Goal: Task Accomplishment & Management: Use online tool/utility

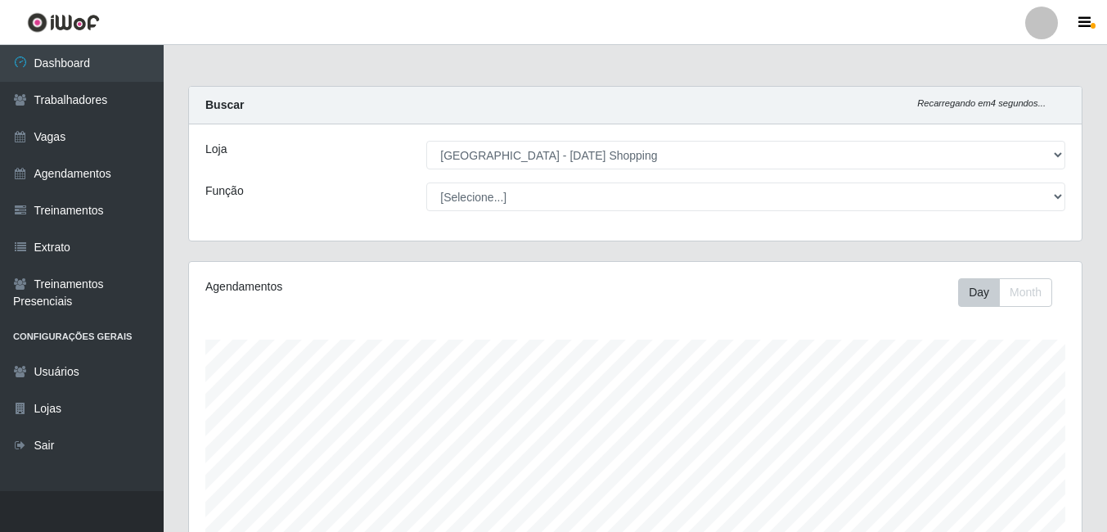
select select "471"
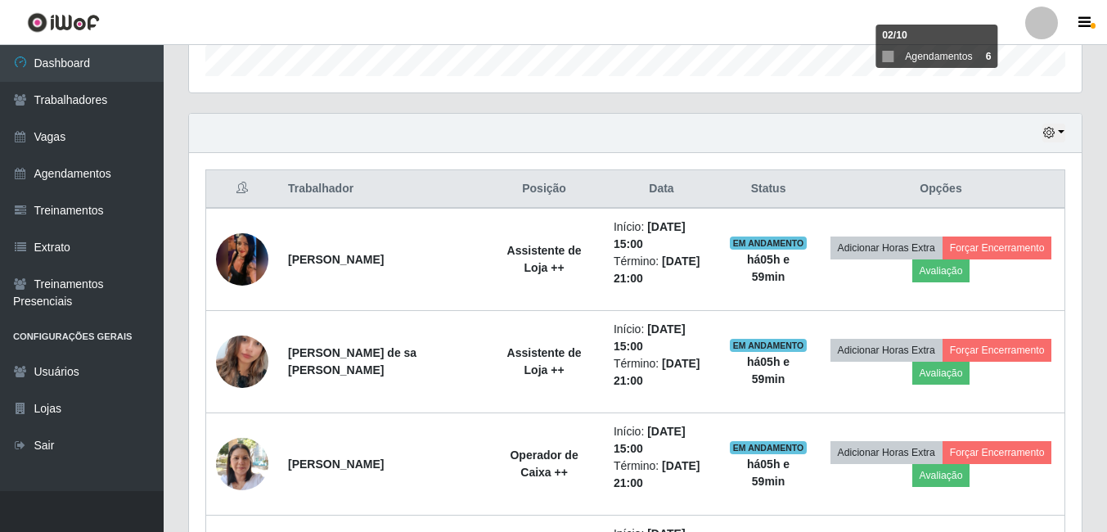
scroll to position [339, 892]
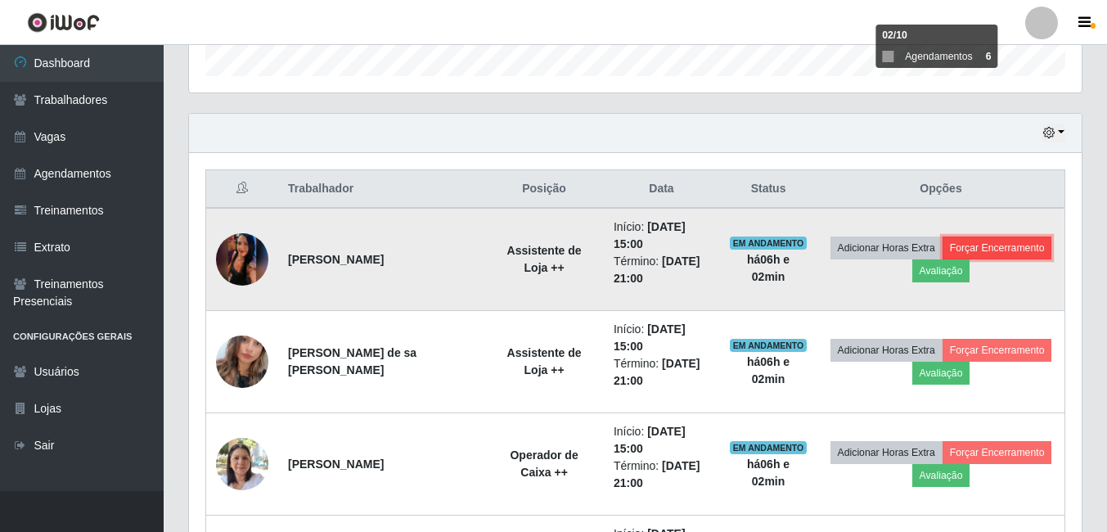
click at [999, 252] on button "Forçar Encerramento" at bounding box center [997, 247] width 110 height 23
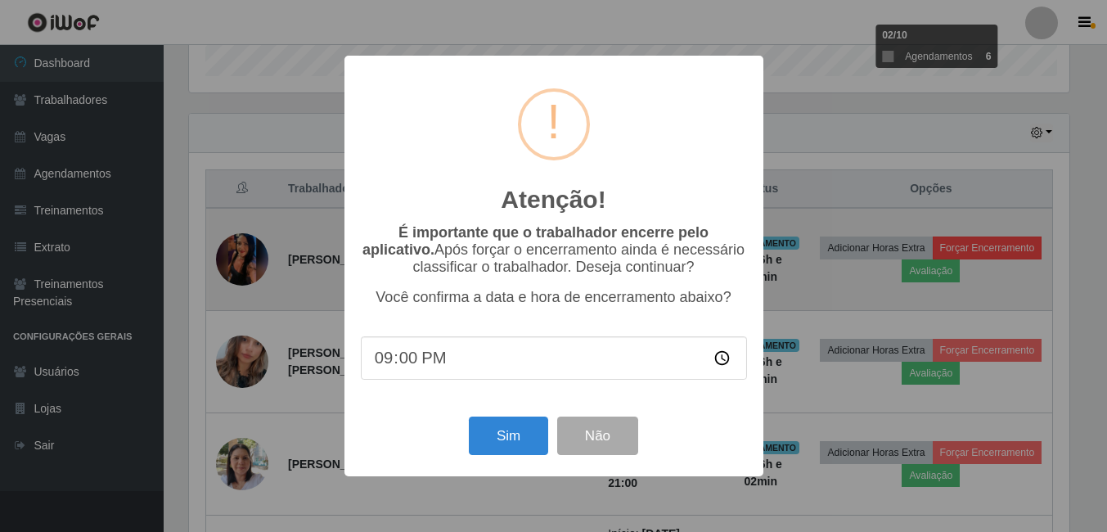
scroll to position [339, 884]
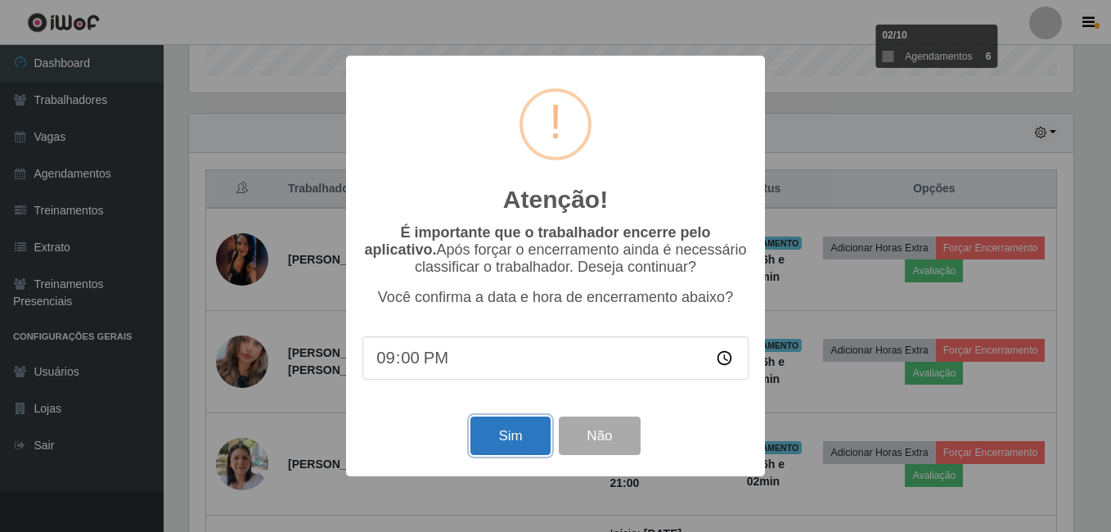
click at [508, 443] on button "Sim" at bounding box center [509, 435] width 79 height 38
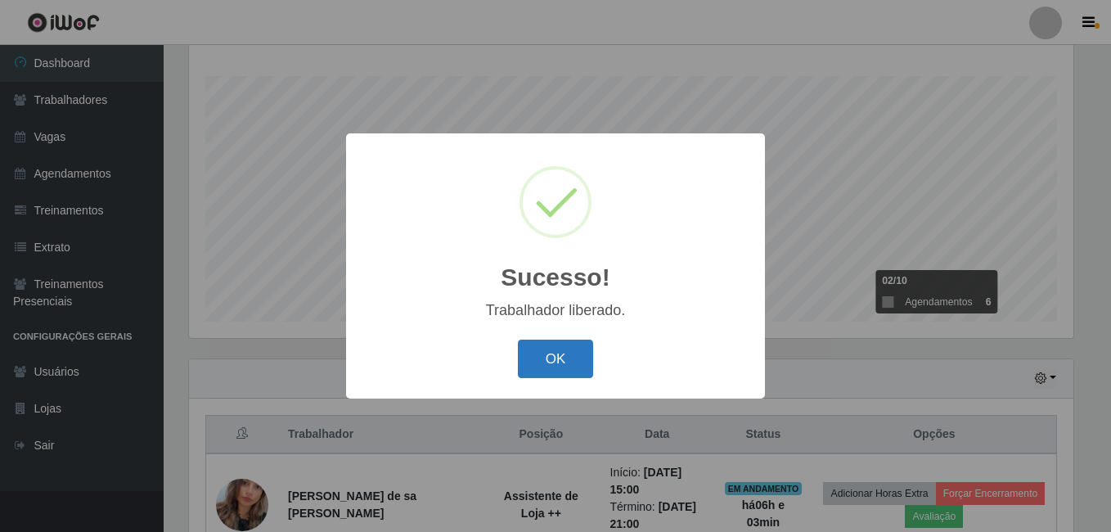
click at [556, 358] on button "OK" at bounding box center [556, 358] width 76 height 38
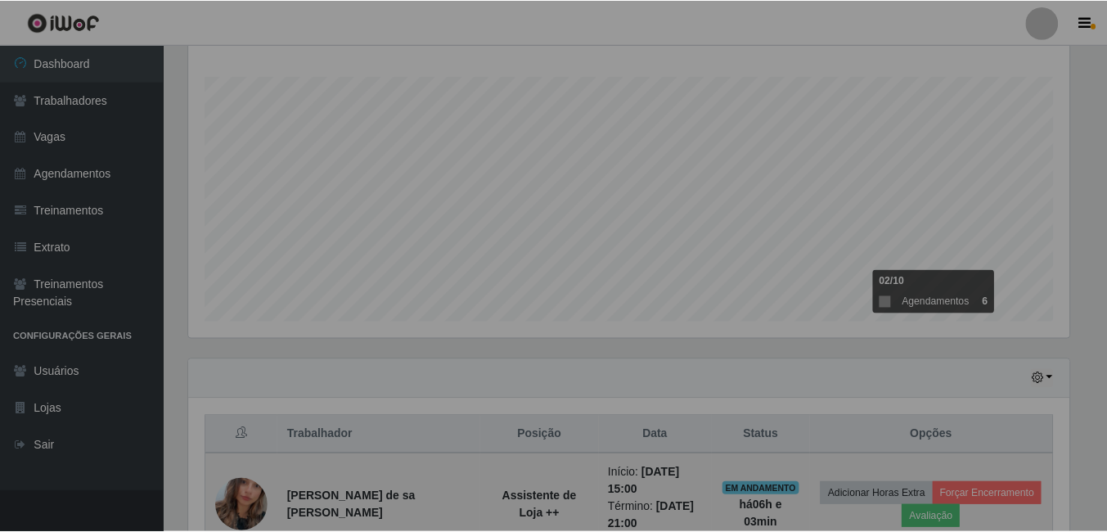
scroll to position [339, 892]
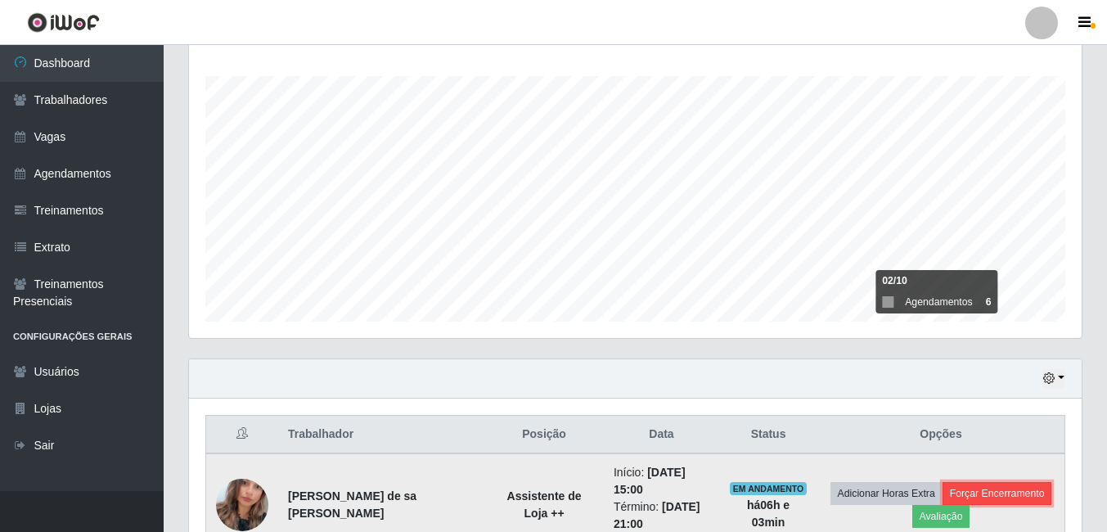
click at [1012, 501] on button "Forçar Encerramento" at bounding box center [997, 493] width 110 height 23
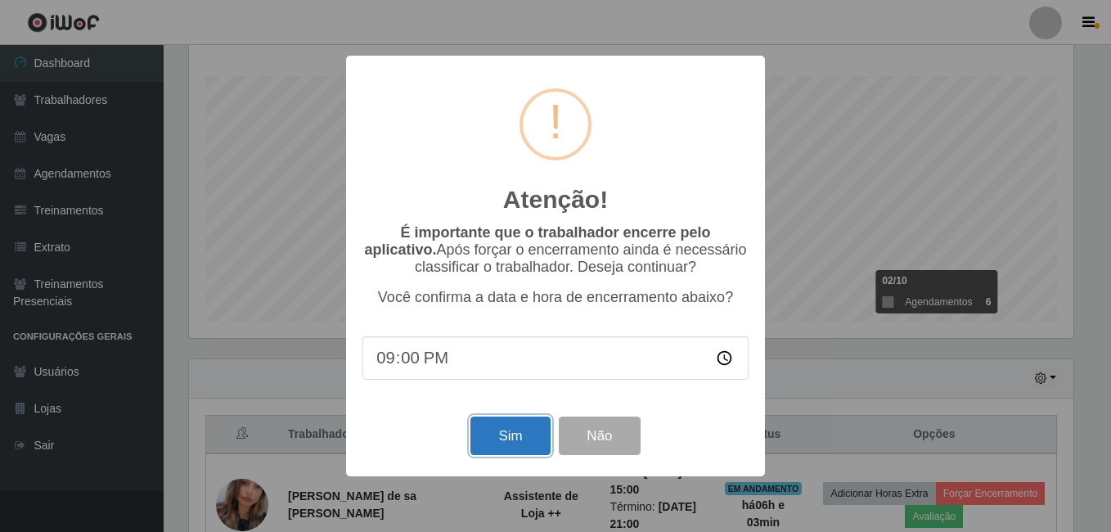
click at [489, 424] on button "Sim" at bounding box center [509, 435] width 79 height 38
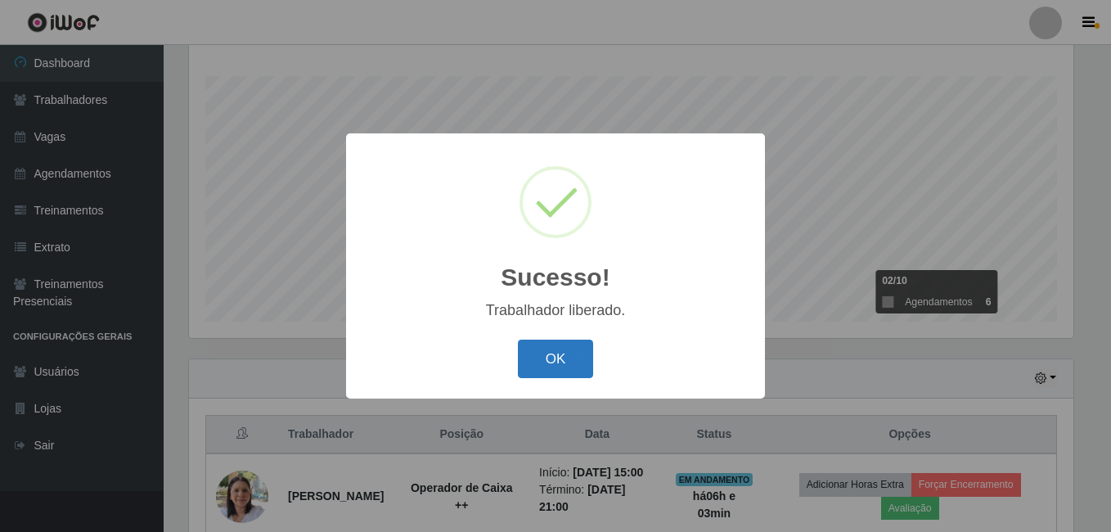
click at [572, 359] on button "OK" at bounding box center [556, 358] width 76 height 38
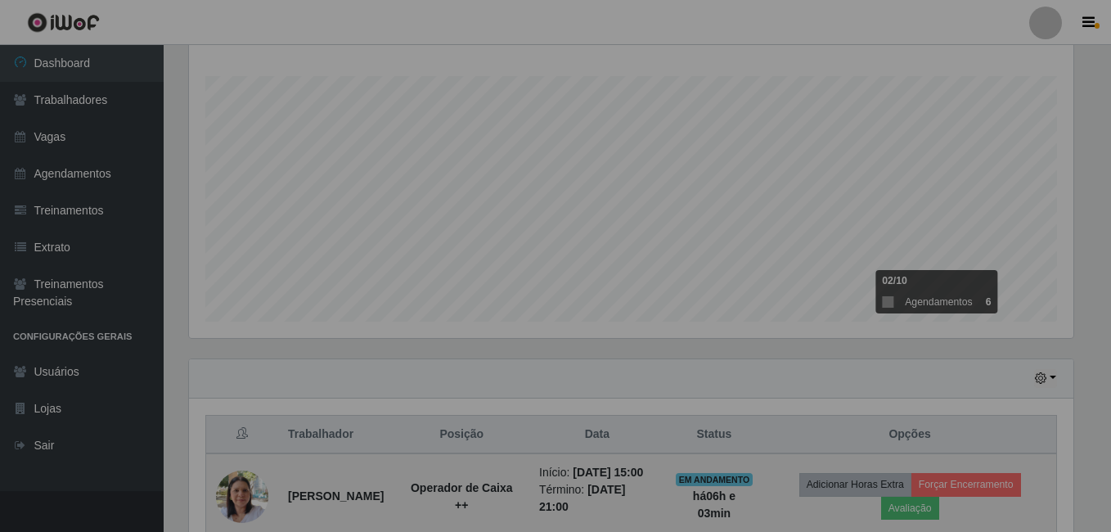
scroll to position [339, 892]
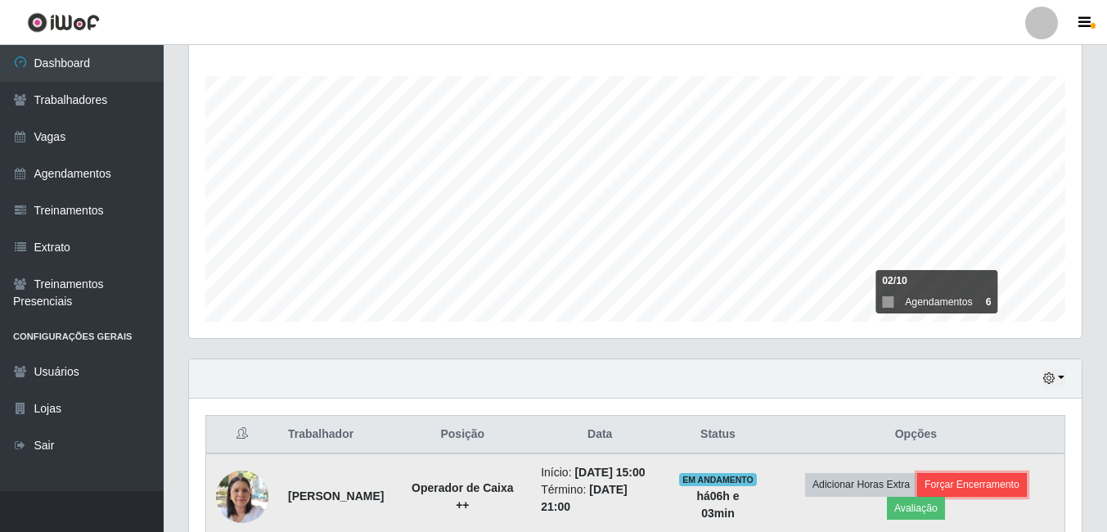
click at [1008, 489] on button "Forçar Encerramento" at bounding box center [972, 484] width 110 height 23
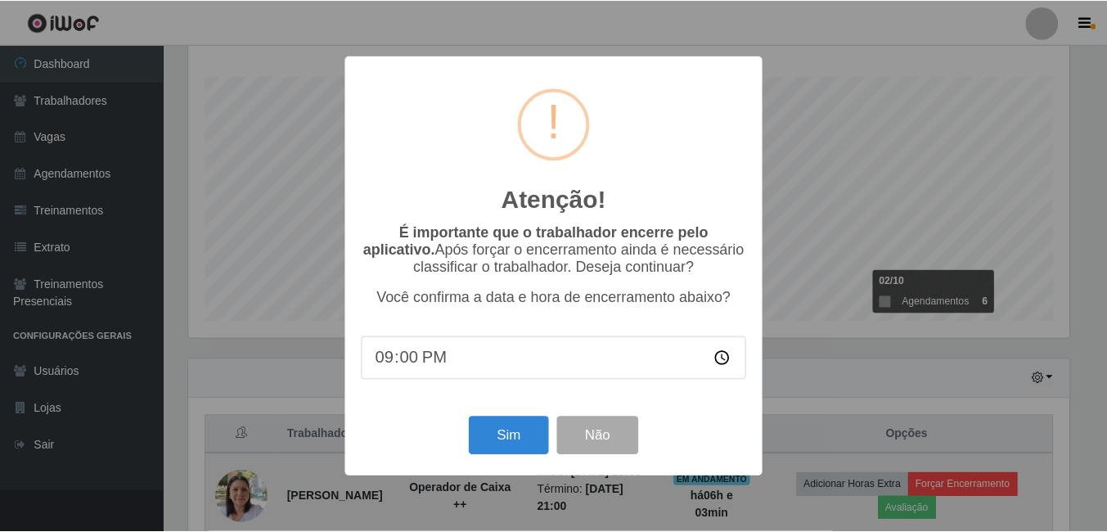
scroll to position [339, 884]
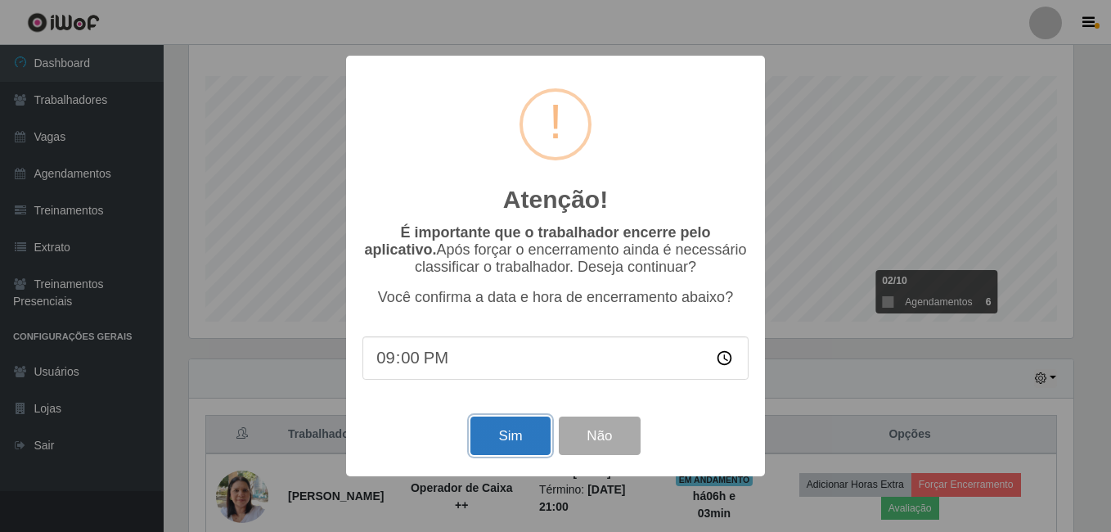
click at [508, 435] on button "Sim" at bounding box center [509, 435] width 79 height 38
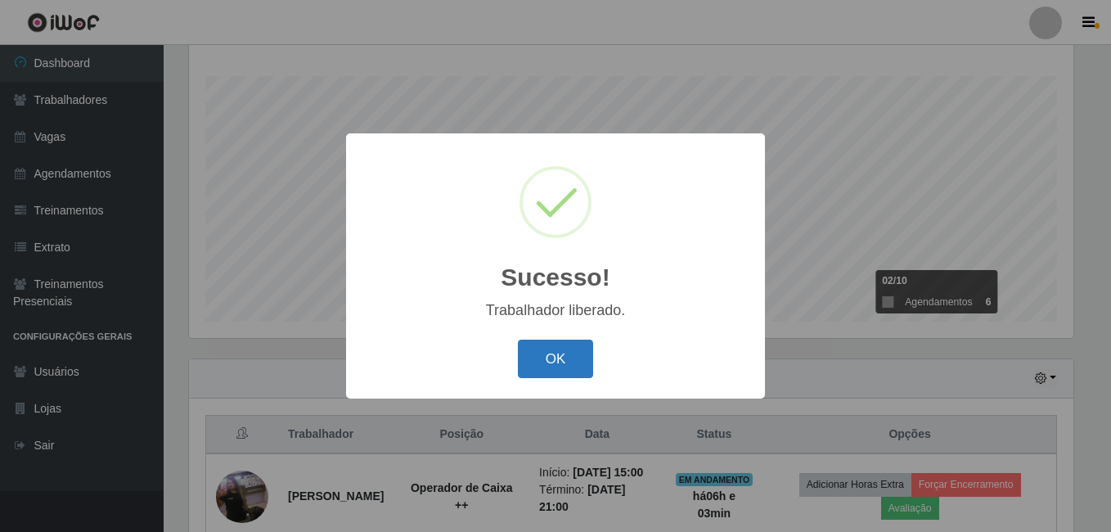
click at [539, 361] on button "OK" at bounding box center [556, 358] width 76 height 38
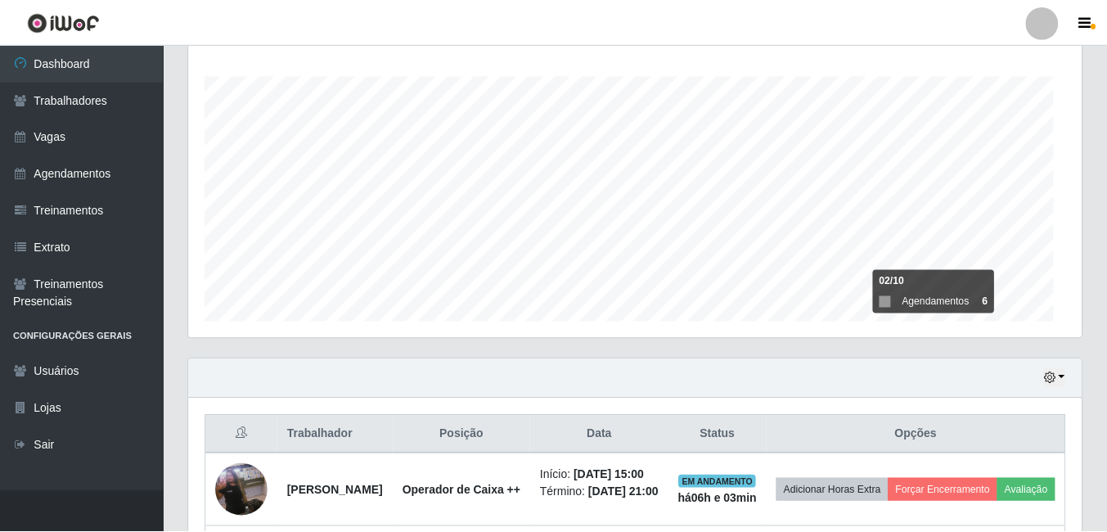
scroll to position [339, 892]
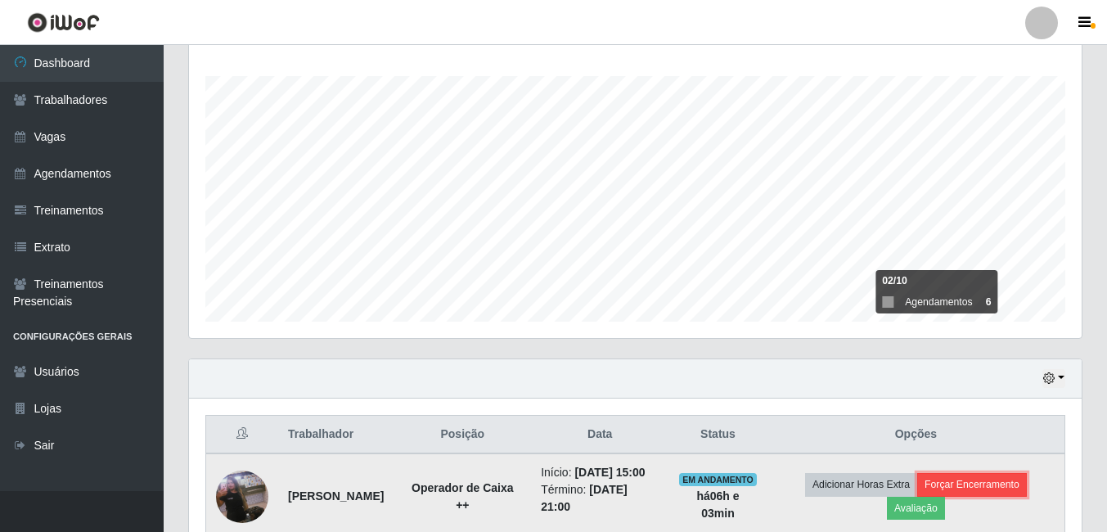
click at [958, 490] on button "Forçar Encerramento" at bounding box center [972, 484] width 110 height 23
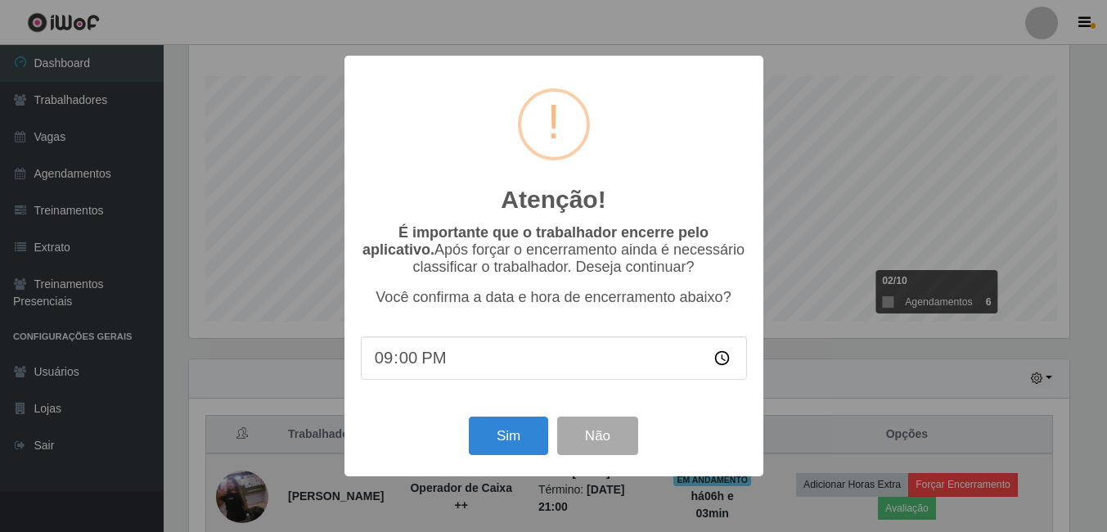
scroll to position [339, 884]
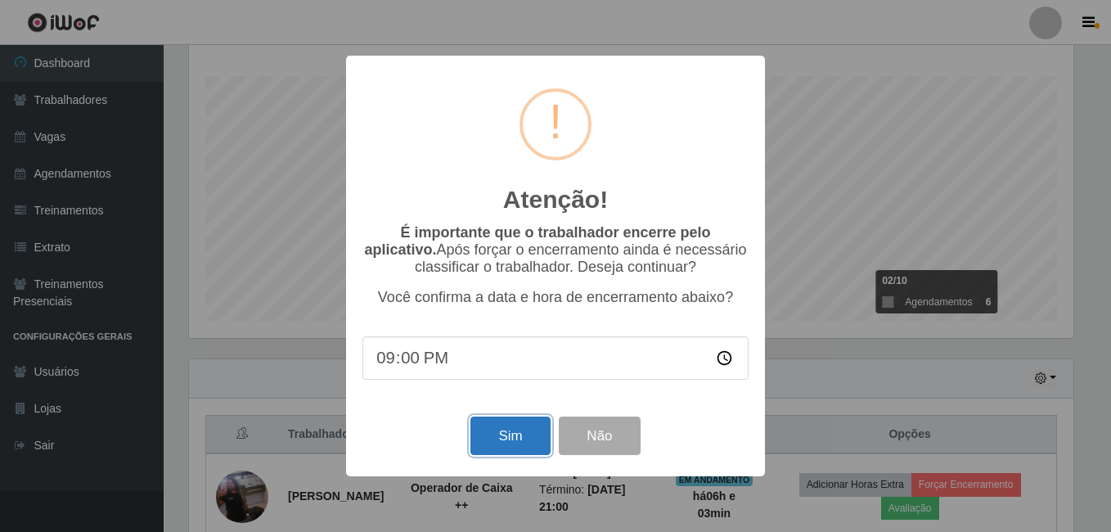
click at [515, 439] on button "Sim" at bounding box center [509, 435] width 79 height 38
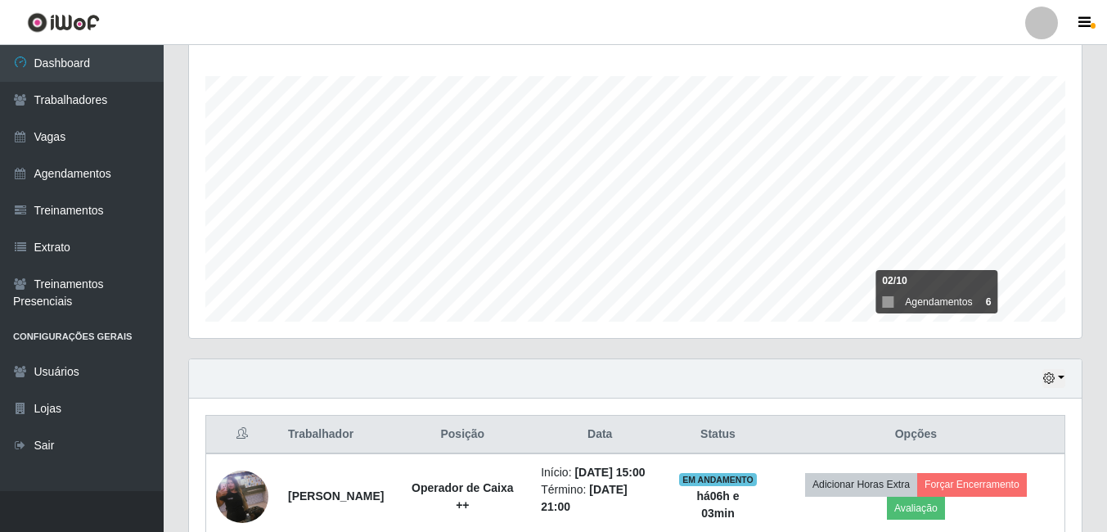
scroll to position [0, 0]
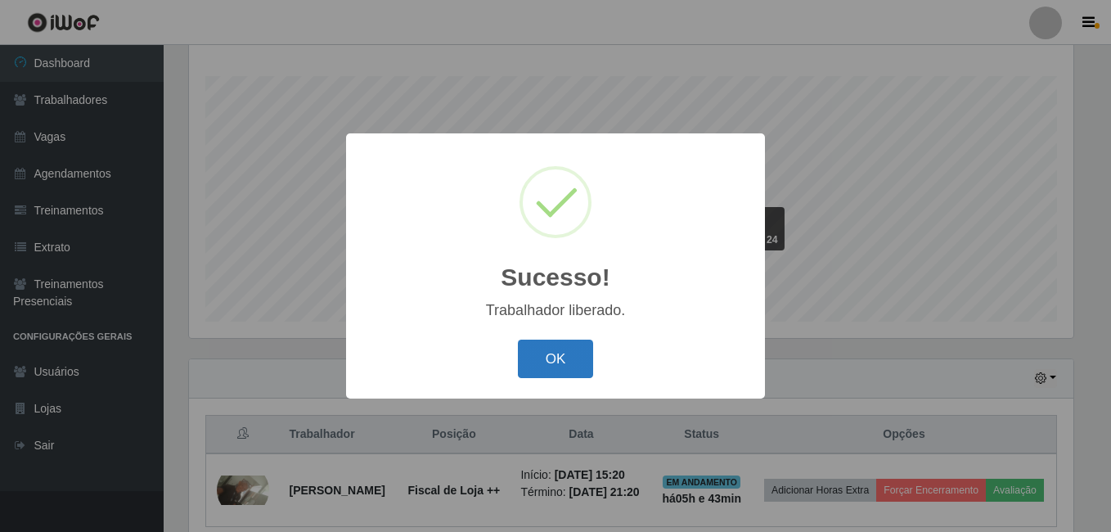
click at [558, 363] on button "OK" at bounding box center [556, 358] width 76 height 38
